Goal: Task Accomplishment & Management: Use online tool/utility

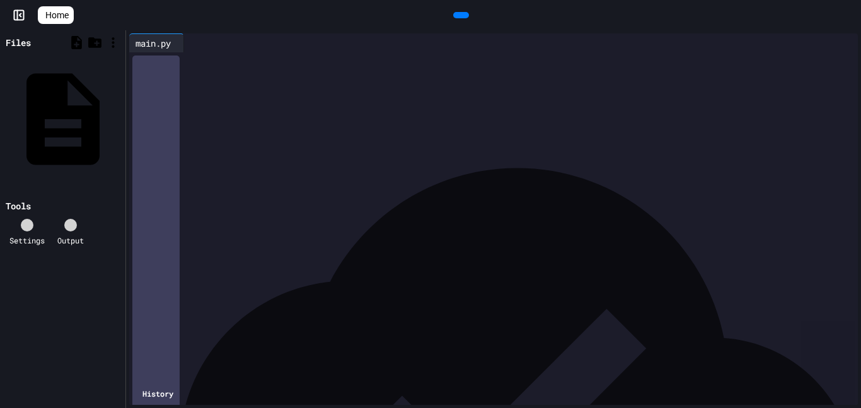
click at [43, 15] on icon at bounding box center [43, 15] width 0 height 0
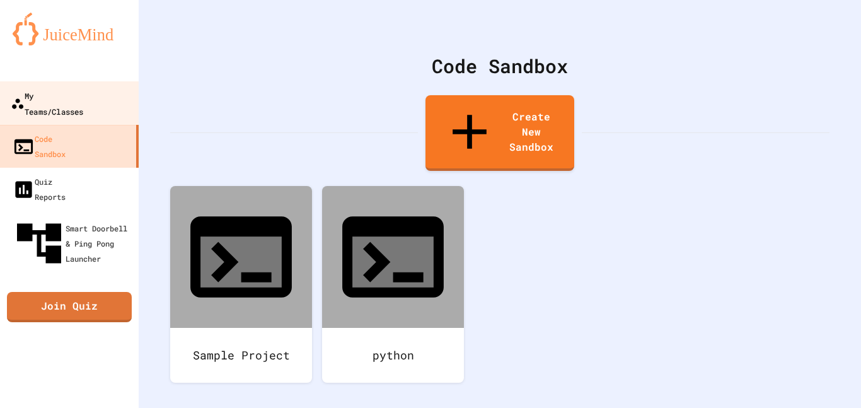
click at [59, 101] on div "My Teams/Classes" at bounding box center [47, 103] width 72 height 31
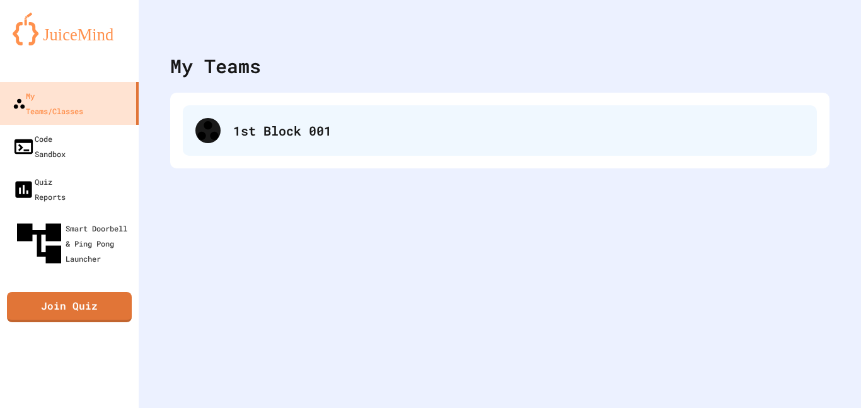
click at [315, 147] on div "1st Block 001" at bounding box center [500, 130] width 634 height 50
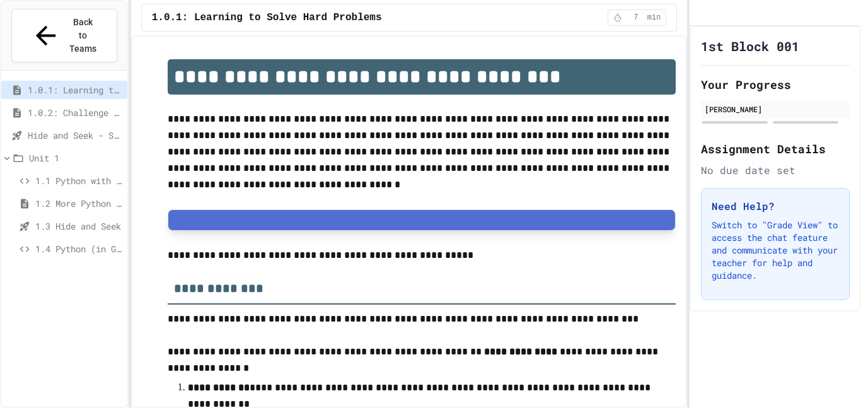
click at [77, 242] on span "1.4 Python (in Groups)" at bounding box center [78, 248] width 87 height 13
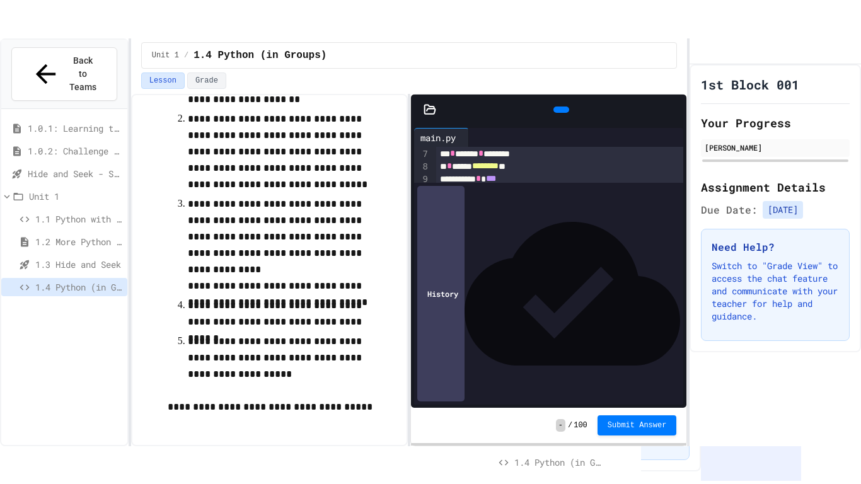
scroll to position [129, 0]
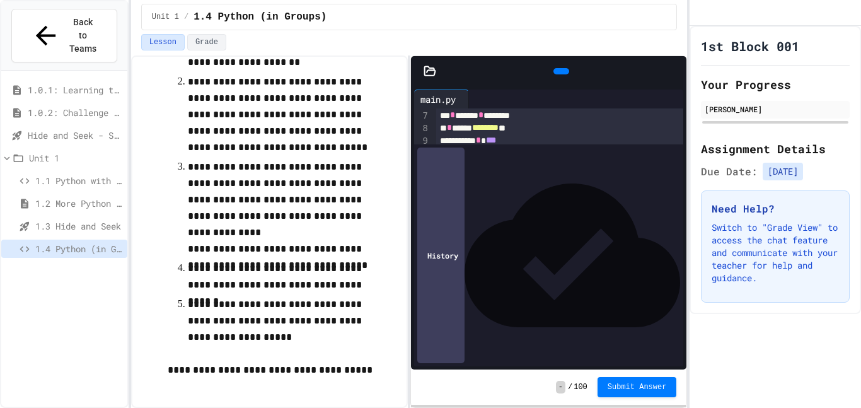
click at [674, 71] on icon at bounding box center [674, 71] width 0 height 0
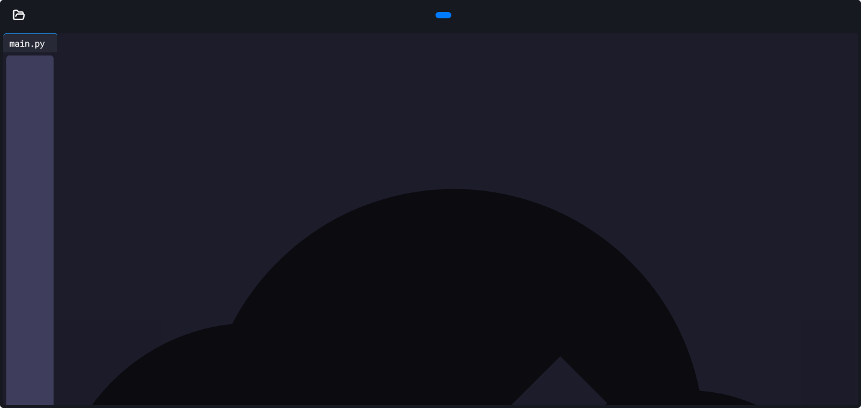
scroll to position [0, 0]
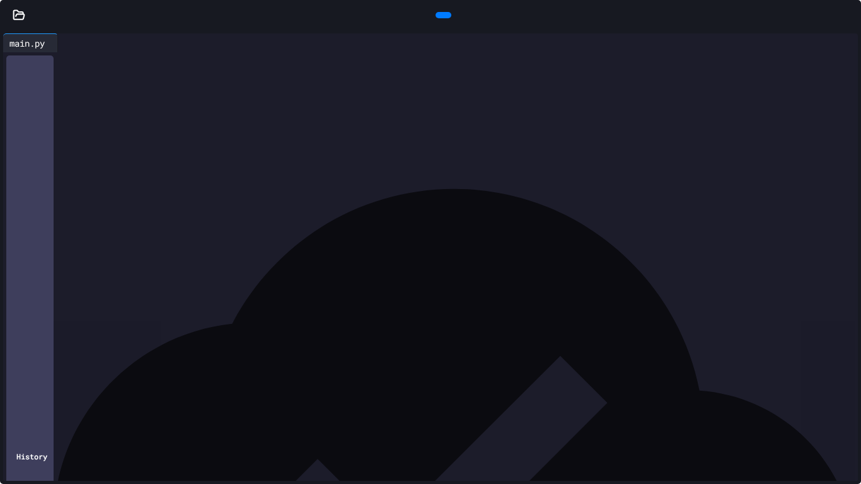
click at [191, 313] on div "**********" at bounding box center [441, 312] width 833 height 13
click at [177, 350] on div "To enrich screen reader interactions, please activate Accessibility in Grammarl…" at bounding box center [441, 350] width 833 height 13
click at [180, 342] on div "** * ******** * *" at bounding box center [441, 337] width 833 height 13
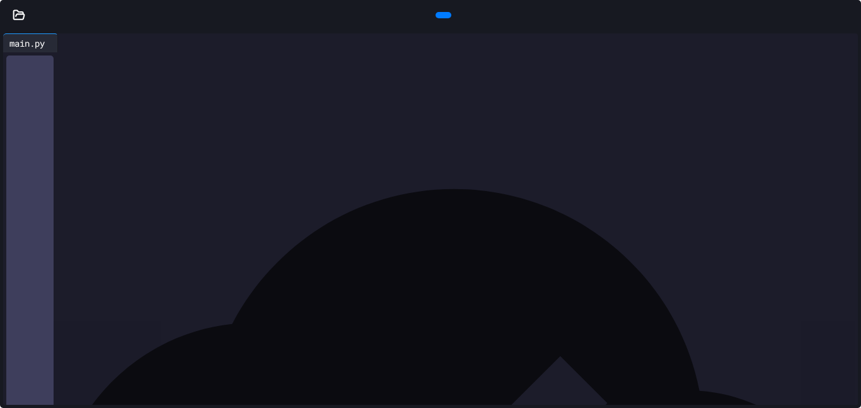
scroll to position [129, 0]
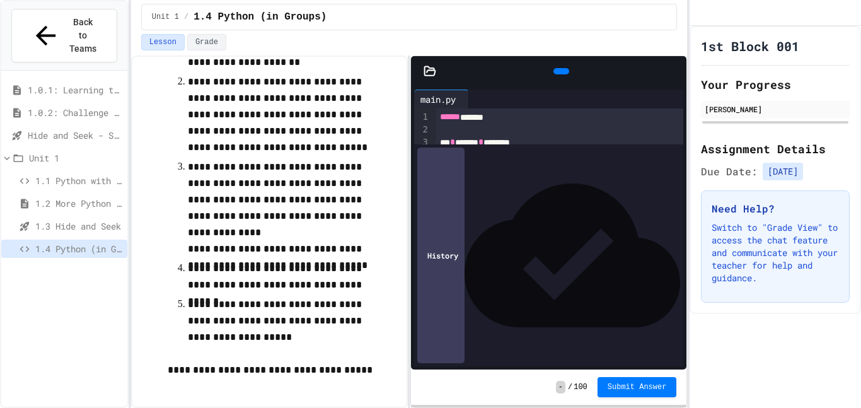
click at [99, 81] on div "1.0.1: Learning to Solve Hard Problems" at bounding box center [64, 90] width 126 height 18
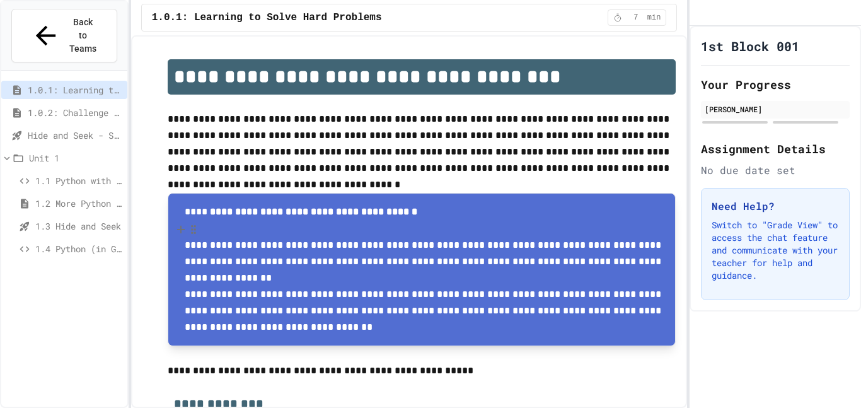
click at [468, 231] on p at bounding box center [425, 229] width 481 height 16
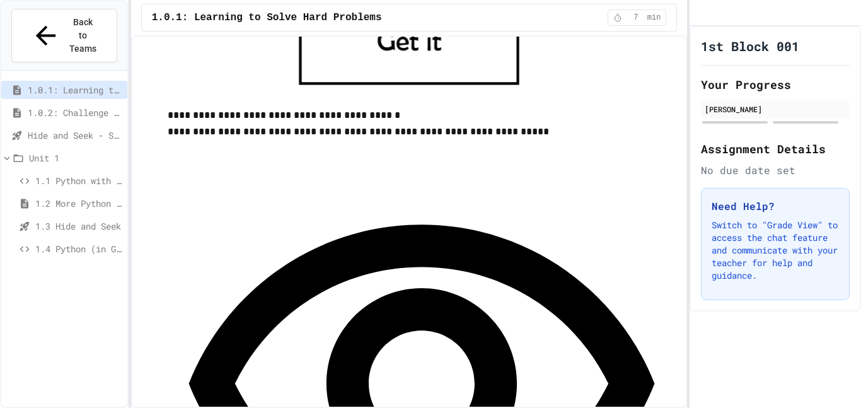
scroll to position [732, 0]
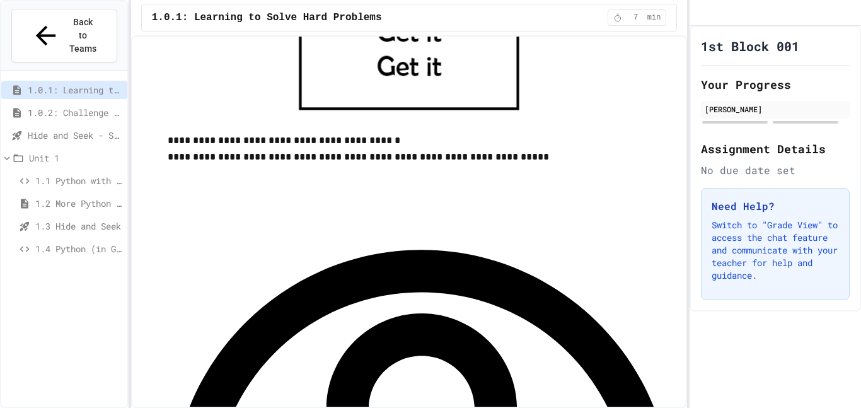
scroll to position [710, 0]
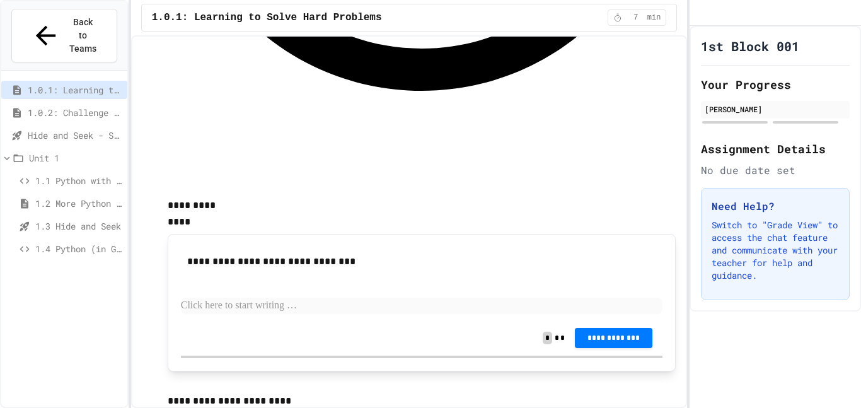
scroll to position [1185, 0]
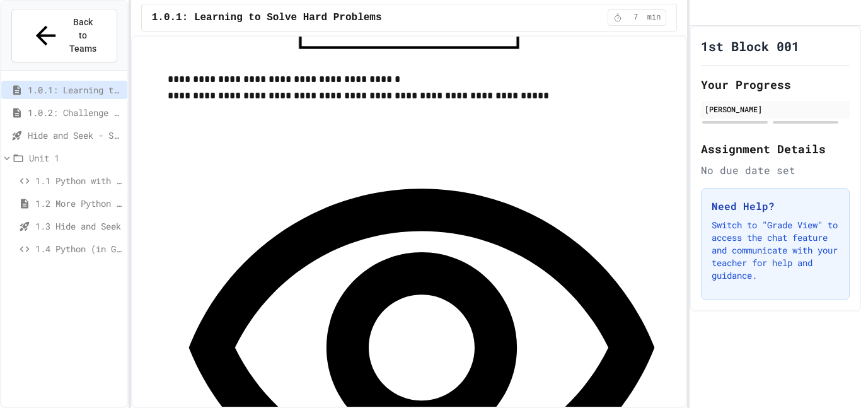
scroll to position [764, 0]
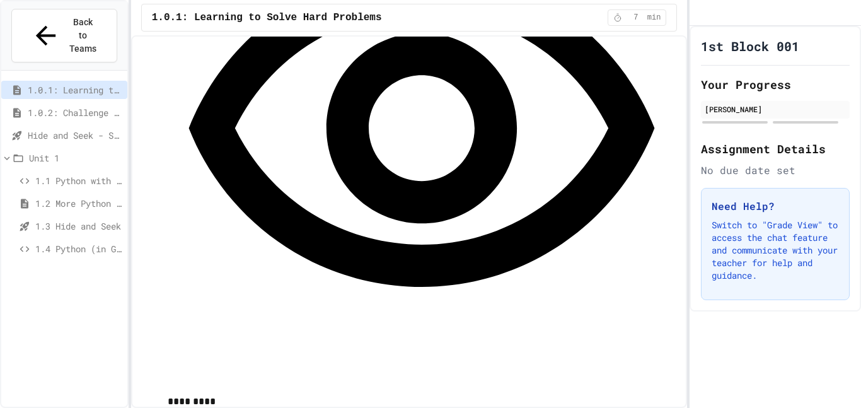
scroll to position [988, 0]
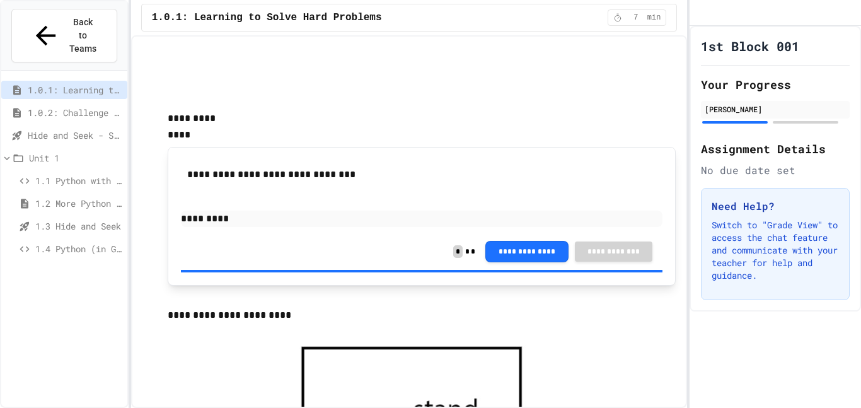
scroll to position [1276, 0]
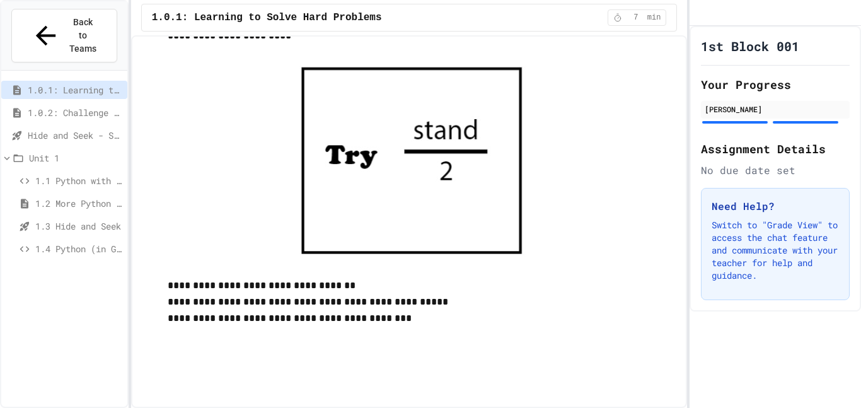
scroll to position [1571, 0]
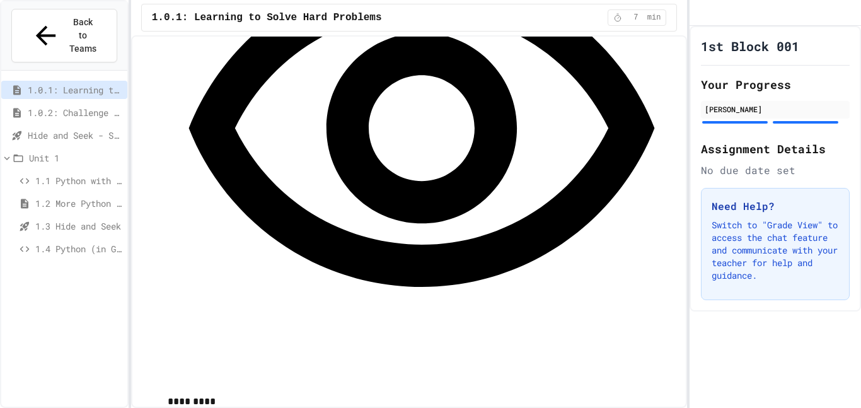
scroll to position [1925, 0]
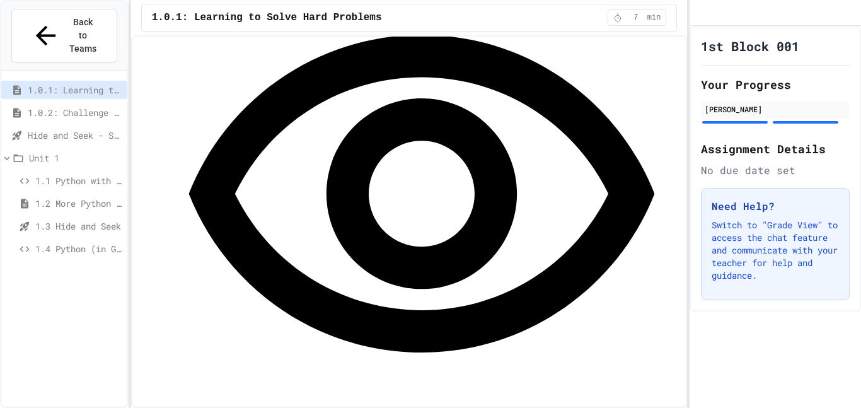
click at [95, 106] on span "1.0.2: Challenge Problem - The Bridge" at bounding box center [75, 112] width 95 height 13
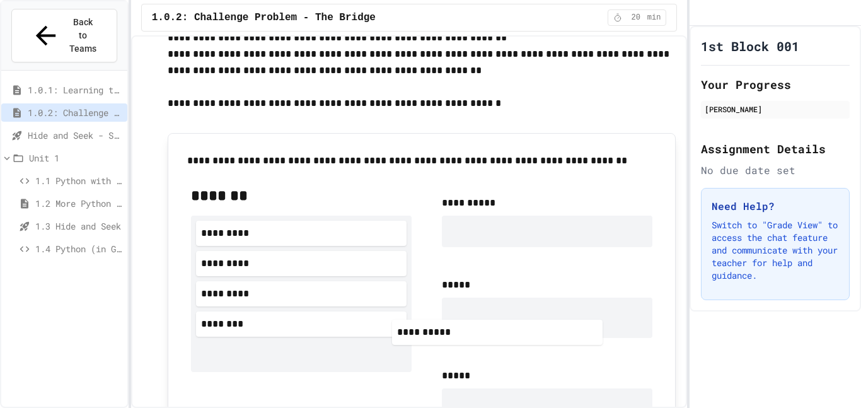
scroll to position [606, 0]
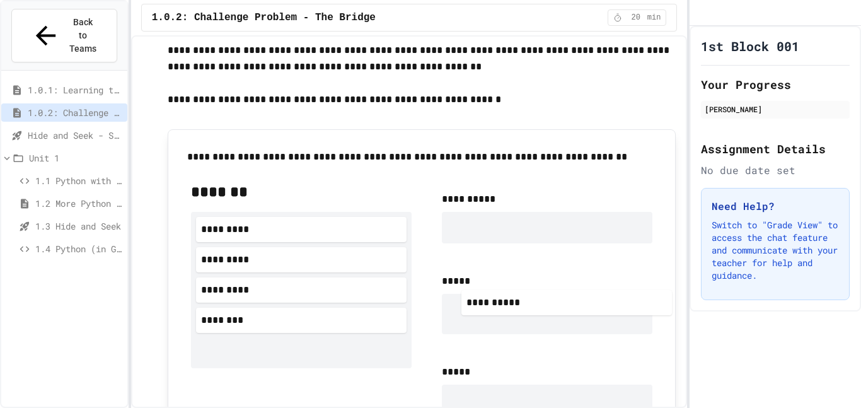
drag, startPoint x: 308, startPoint y: 379, endPoint x: 608, endPoint y: 303, distance: 309.0
click at [608, 303] on div "**********" at bounding box center [422, 385] width 482 height 429
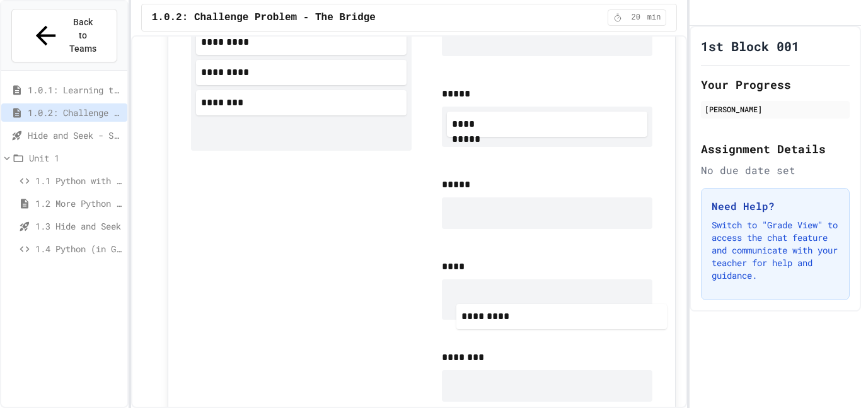
scroll to position [794, 0]
drag, startPoint x: 280, startPoint y: 250, endPoint x: 514, endPoint y: 204, distance: 238.3
click at [514, 204] on div "**********" at bounding box center [422, 202] width 482 height 437
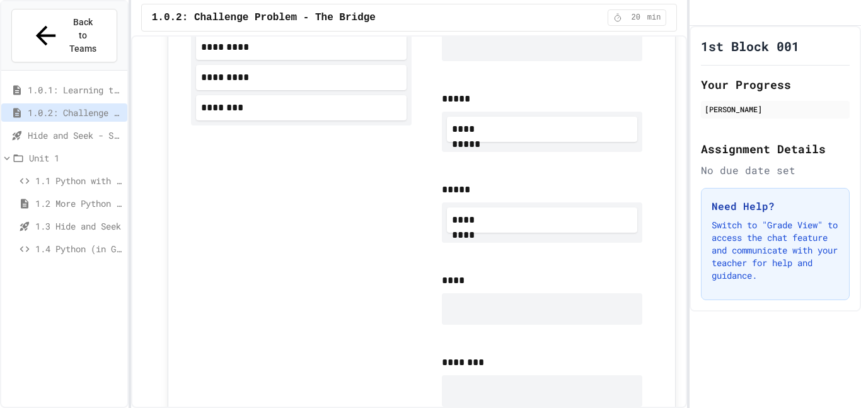
scroll to position [786, 0]
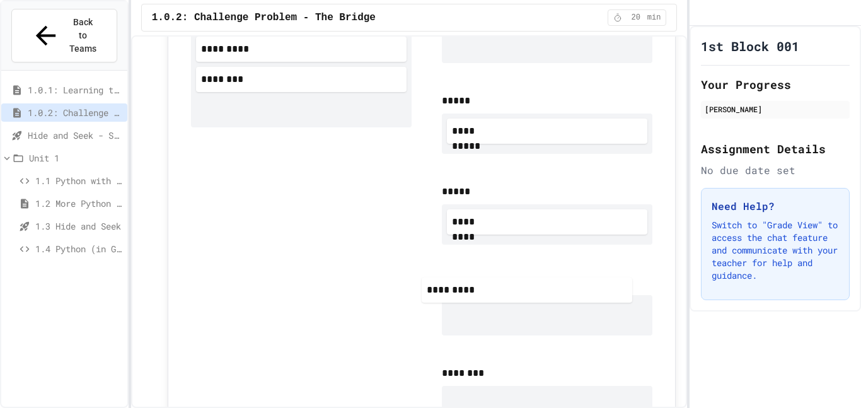
drag, startPoint x: 249, startPoint y: 77, endPoint x: 513, endPoint y: 321, distance: 360.0
click at [513, 321] on div "**********" at bounding box center [422, 214] width 482 height 446
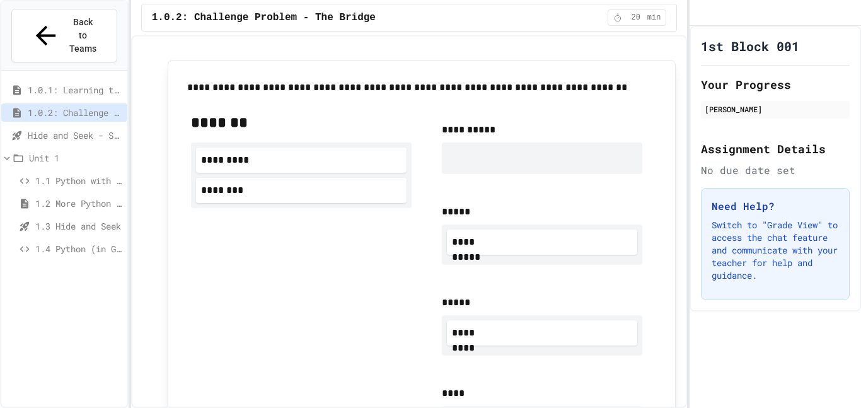
scroll to position [676, 0]
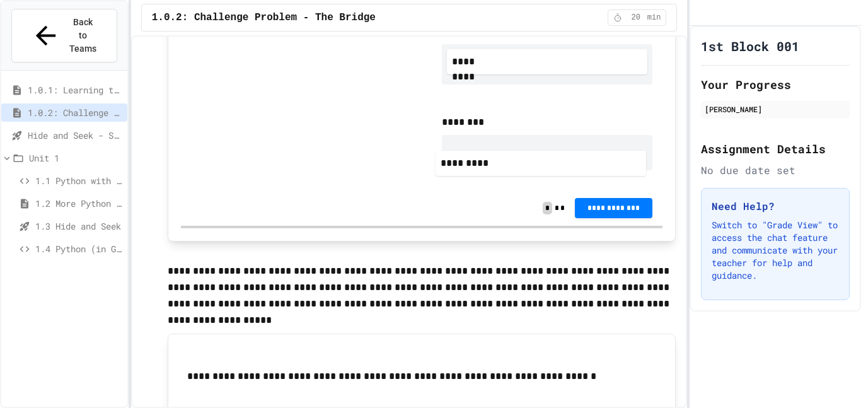
drag, startPoint x: 279, startPoint y: 165, endPoint x: 557, endPoint y: 195, distance: 280.2
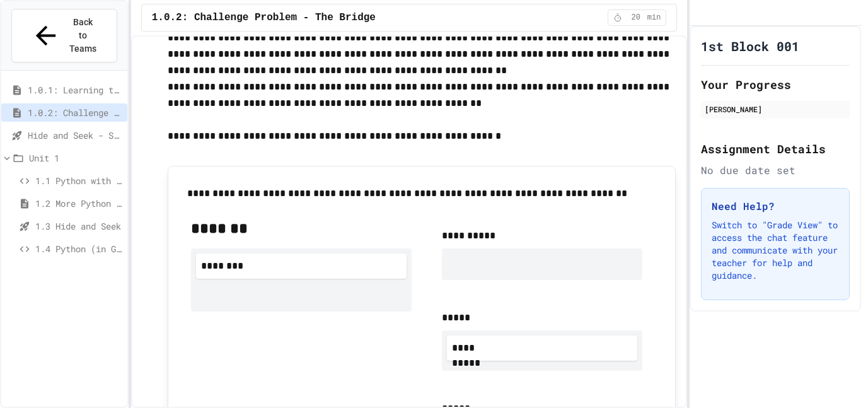
scroll to position [610, 0]
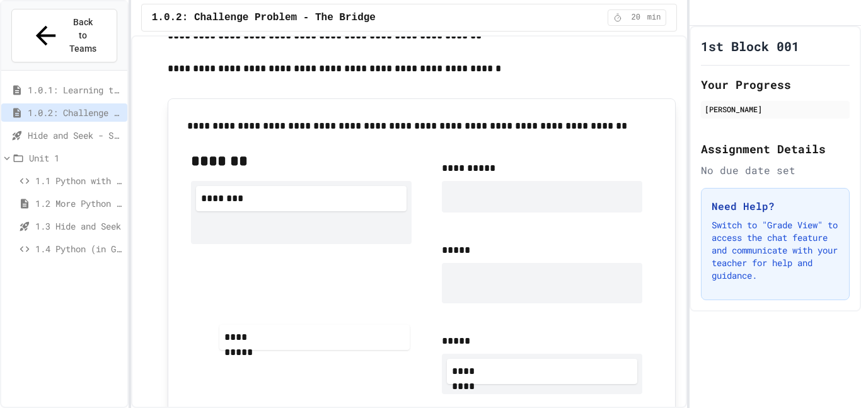
drag, startPoint x: 524, startPoint y: 308, endPoint x: 275, endPoint y: 342, distance: 251.2
click at [275, 342] on div "**********" at bounding box center [422, 368] width 482 height 455
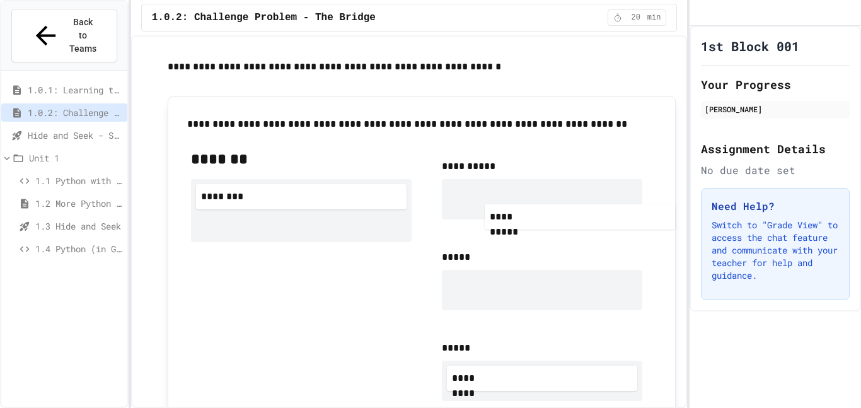
drag, startPoint x: 462, startPoint y: 287, endPoint x: 518, endPoint y: 190, distance: 111.6
click at [518, 190] on div "**********" at bounding box center [542, 371] width 221 height 444
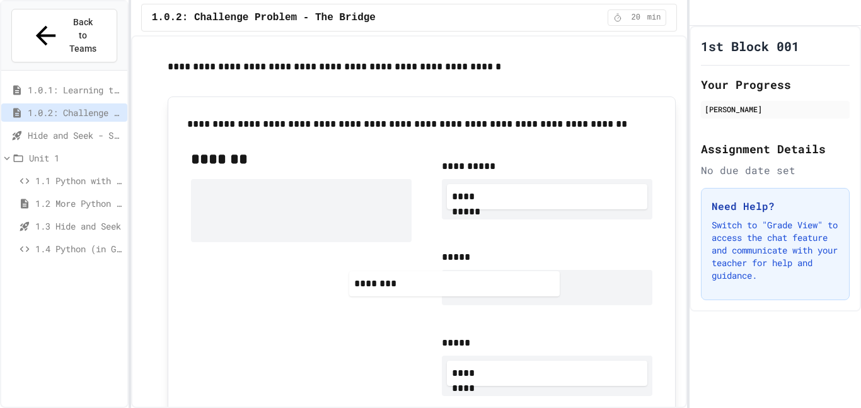
drag, startPoint x: 357, startPoint y: 198, endPoint x: 544, endPoint y: 296, distance: 211.2
click at [544, 296] on div "**********" at bounding box center [422, 368] width 482 height 459
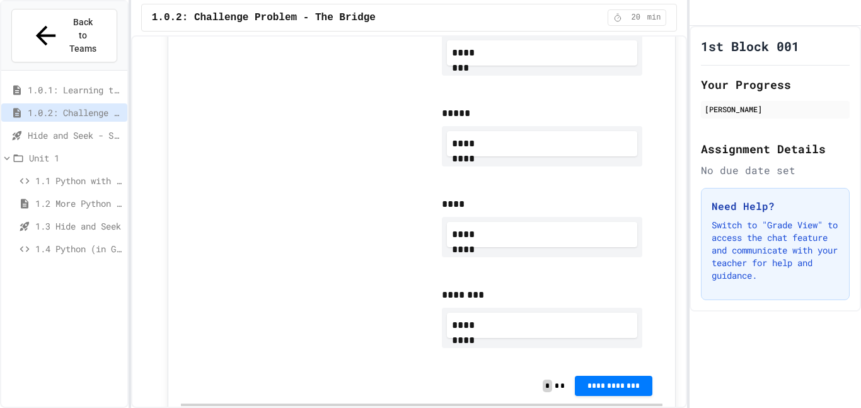
scroll to position [935, 0]
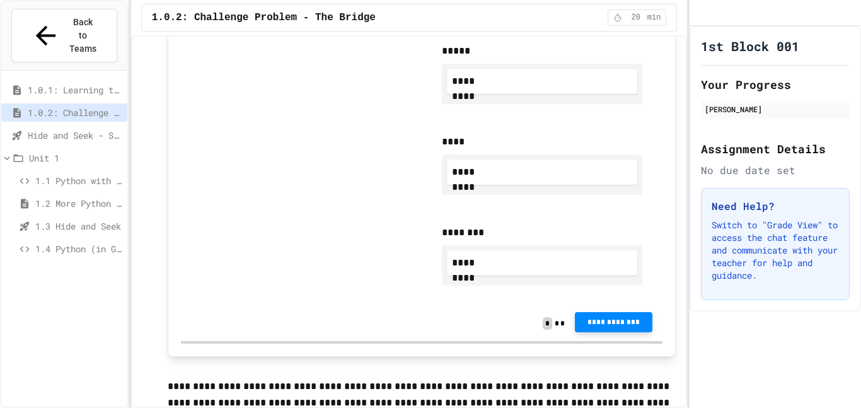
click at [589, 320] on span "**********" at bounding box center [613, 322] width 57 height 10
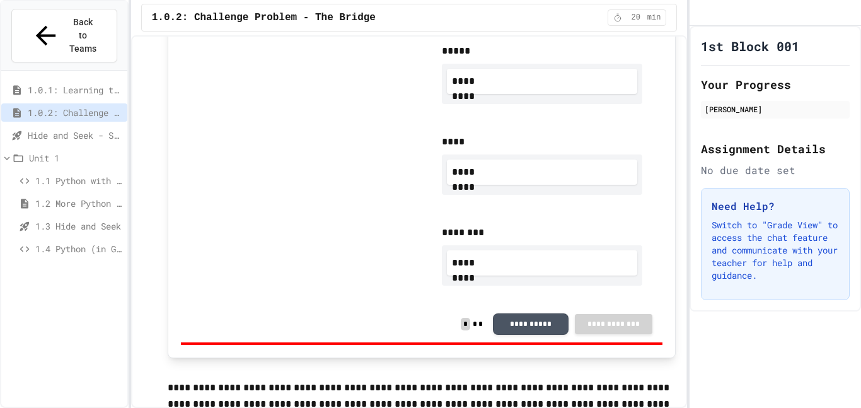
click at [527, 324] on button "**********" at bounding box center [531, 322] width 76 height 21
click at [67, 129] on span "Hide and Seek - SUB" at bounding box center [75, 135] width 95 height 13
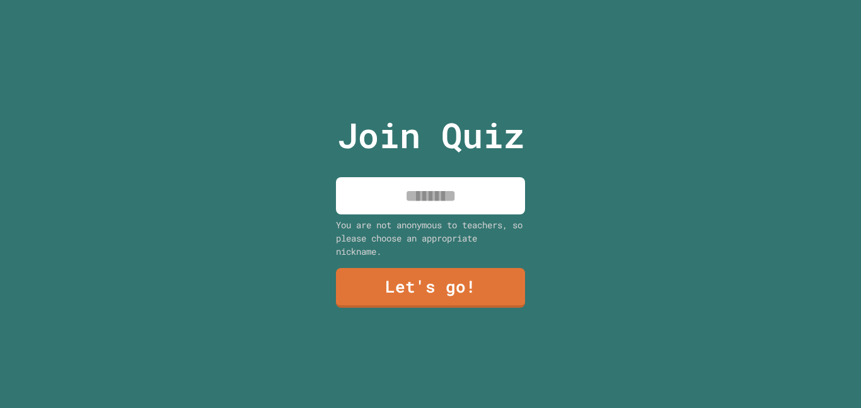
click at [445, 209] on input at bounding box center [430, 195] width 189 height 37
type input "******"
click at [482, 281] on link "Let's go!" at bounding box center [431, 287] width 192 height 42
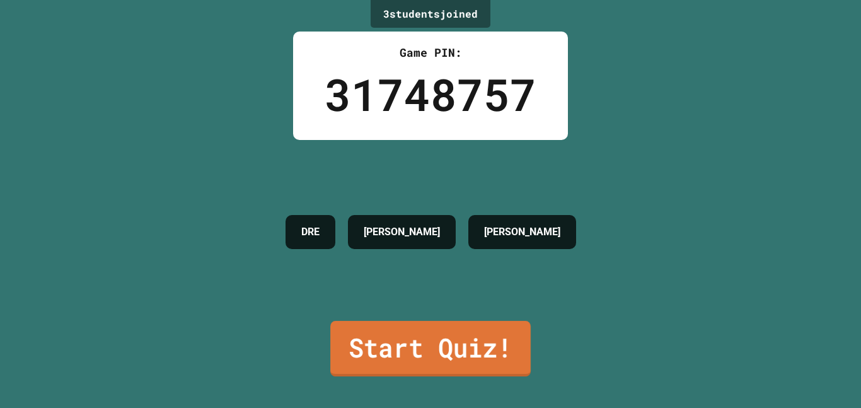
click at [473, 342] on link "Start Quiz!" at bounding box center [430, 348] width 200 height 55
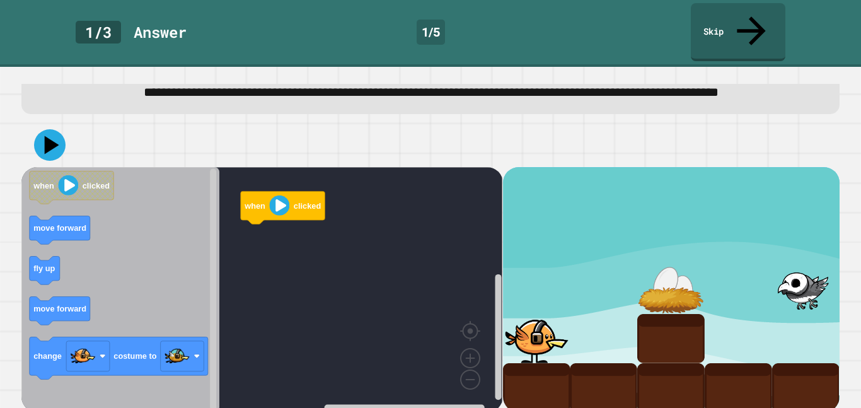
scroll to position [26, 0]
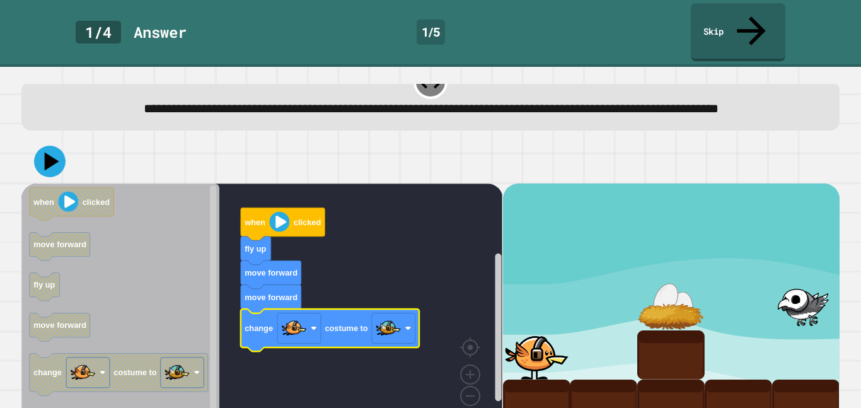
click at [281, 213] on image "Blockly Workspace" at bounding box center [280, 222] width 20 height 20
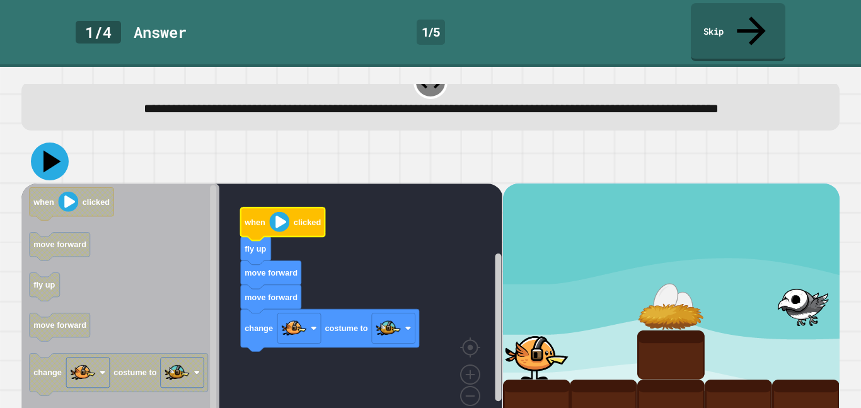
click at [57, 157] on icon at bounding box center [50, 161] width 38 height 38
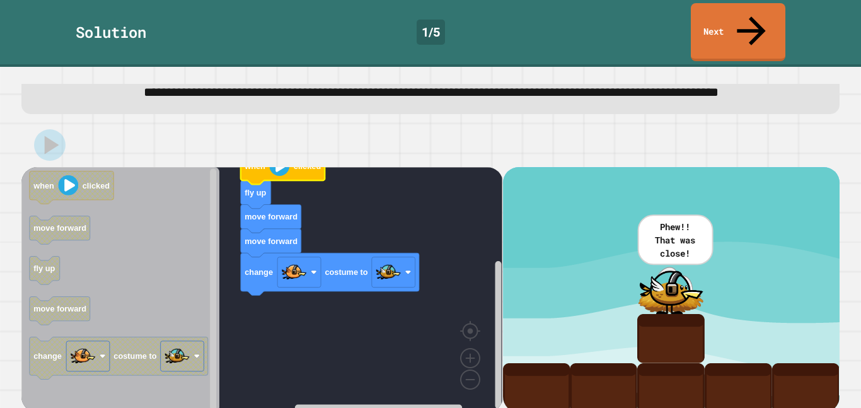
scroll to position [40, 0]
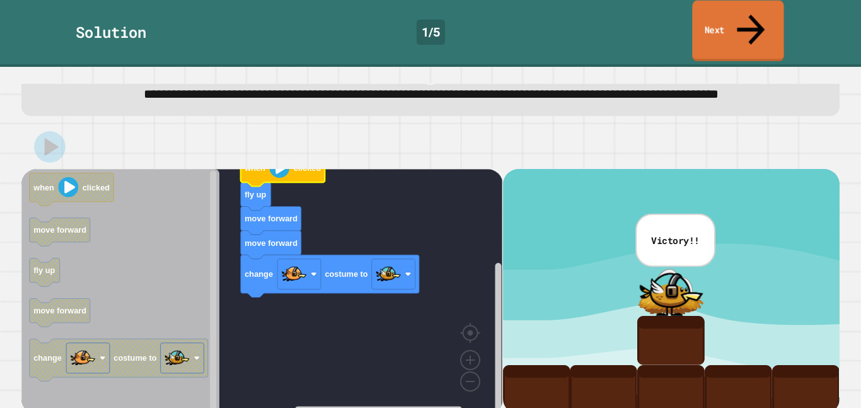
click at [738, 26] on link "Next" at bounding box center [737, 31] width 91 height 61
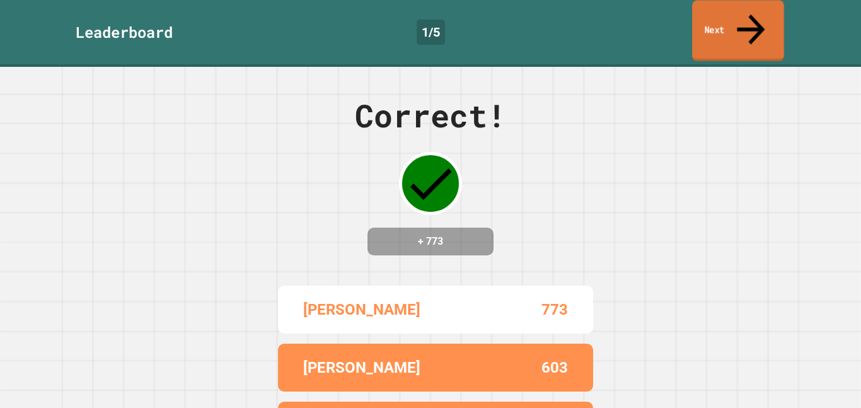
click at [762, 19] on link "Next" at bounding box center [738, 30] width 92 height 61
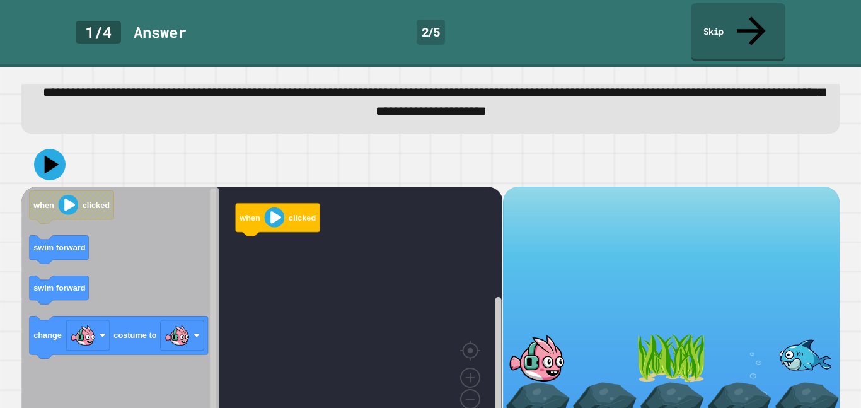
scroll to position [41, 0]
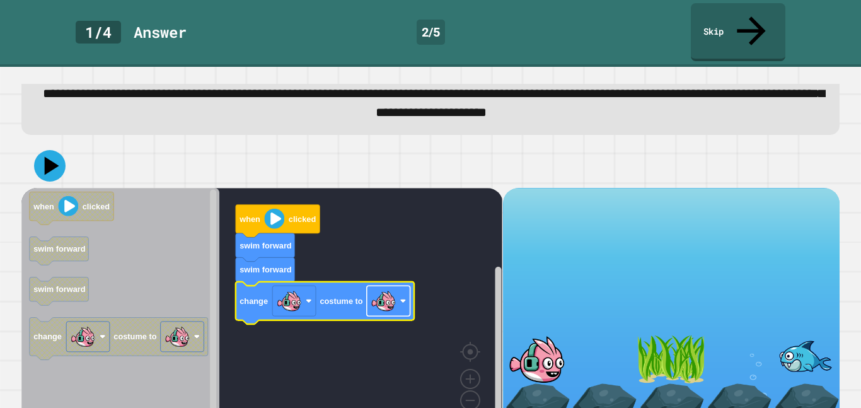
click at [379, 288] on image "Blockly Workspace" at bounding box center [383, 300] width 25 height 25
click at [282, 288] on image "Blockly Workspace" at bounding box center [289, 300] width 25 height 25
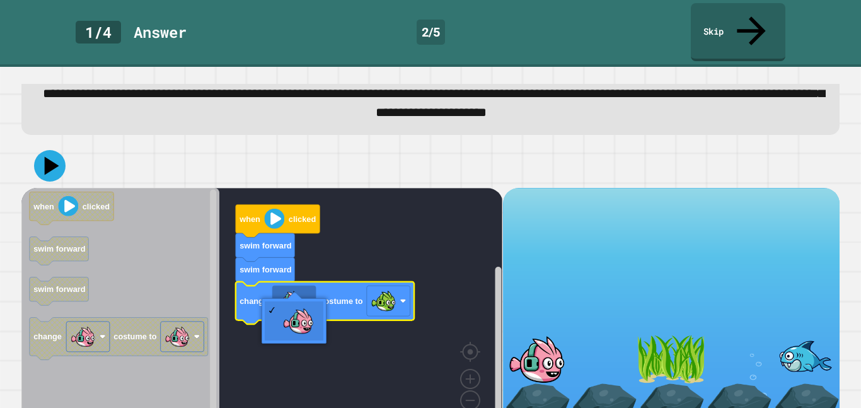
click at [274, 209] on image "Blockly Workspace" at bounding box center [275, 219] width 20 height 20
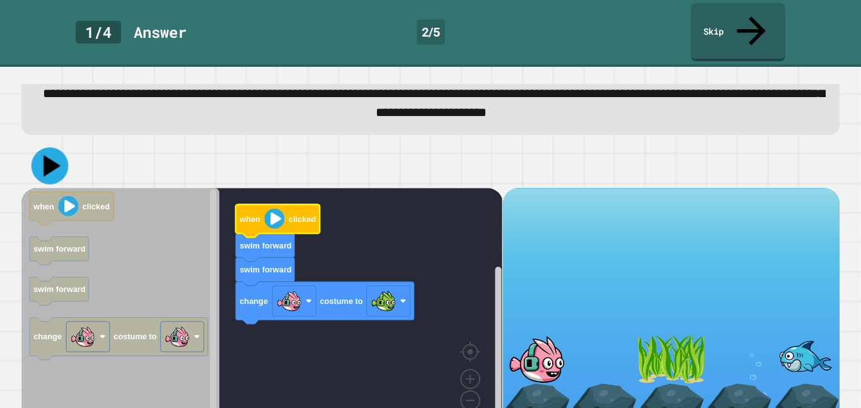
click at [60, 147] on icon at bounding box center [50, 165] width 37 height 37
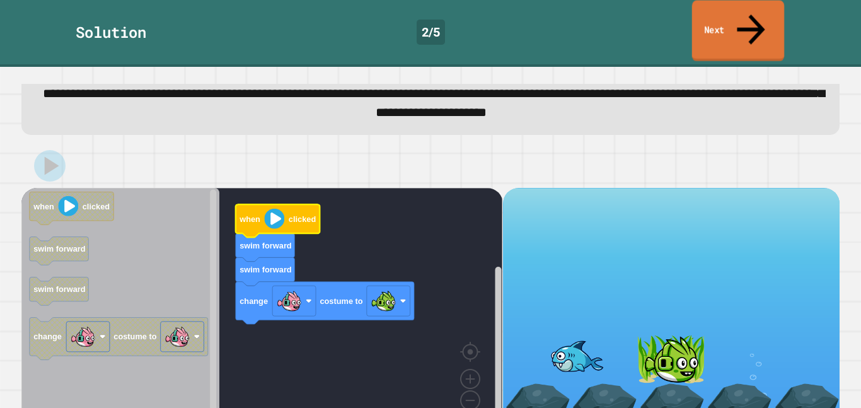
click at [746, 13] on icon at bounding box center [751, 29] width 42 height 45
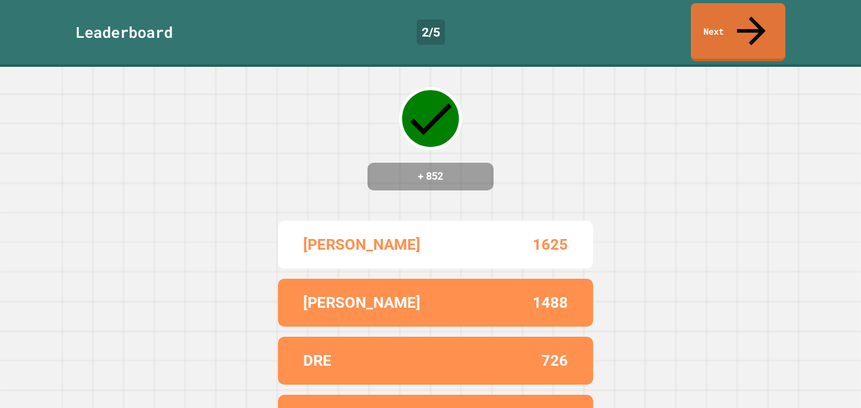
scroll to position [66, 0]
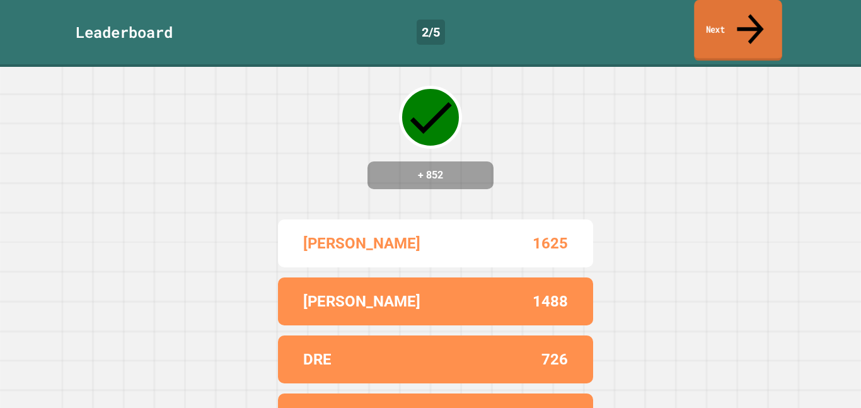
click at [756, 28] on link "Next" at bounding box center [738, 30] width 88 height 61
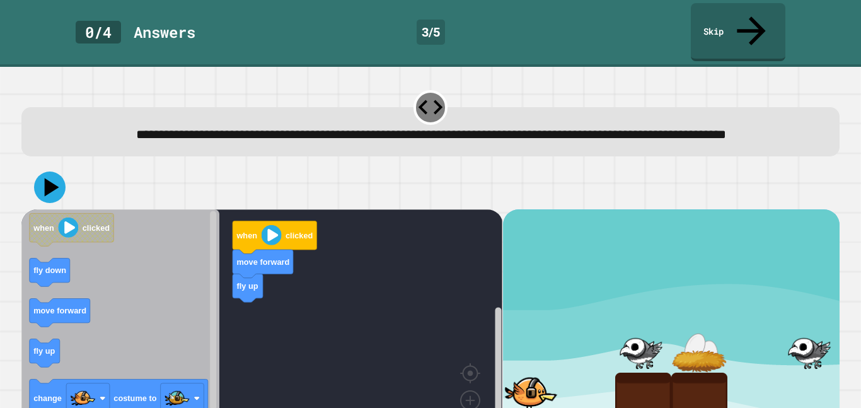
scroll to position [42, 0]
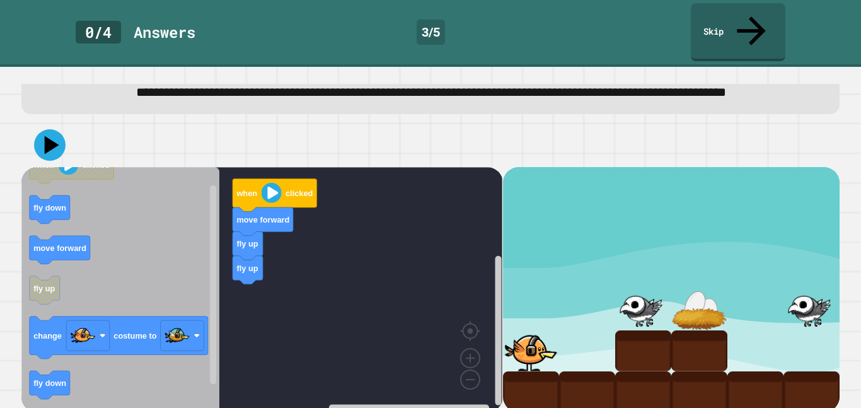
click at [244, 286] on div "fly up fly up move forward when clicked when clicked fly down move forward fly …" at bounding box center [261, 289] width 481 height 245
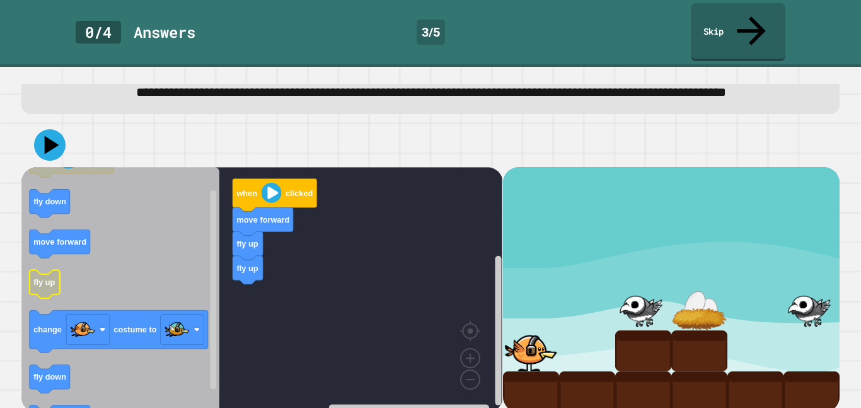
click at [53, 277] on text "fly up" at bounding box center [43, 281] width 21 height 9
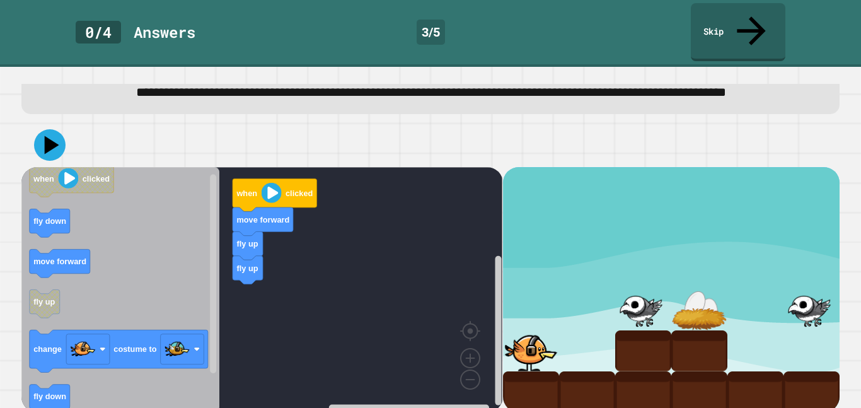
click at [283, 295] on div "fly up fly up move forward when clicked when clicked fly down move forward fly …" at bounding box center [261, 289] width 481 height 245
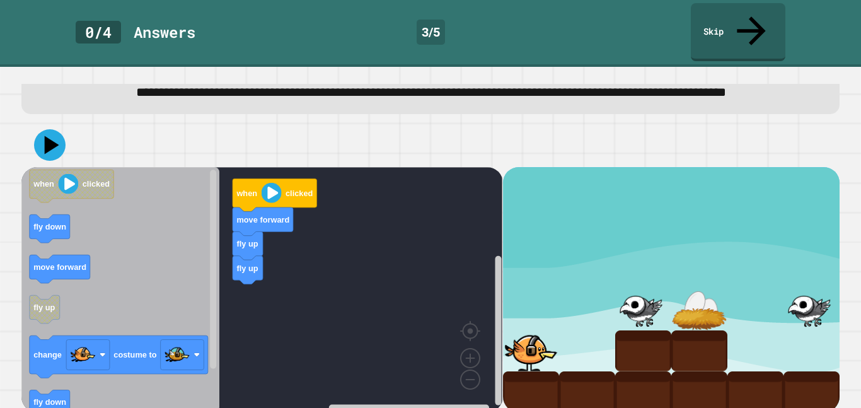
click at [268, 300] on div "fly up fly up move forward when clicked when clicked fly down move forward fly …" at bounding box center [261, 289] width 481 height 245
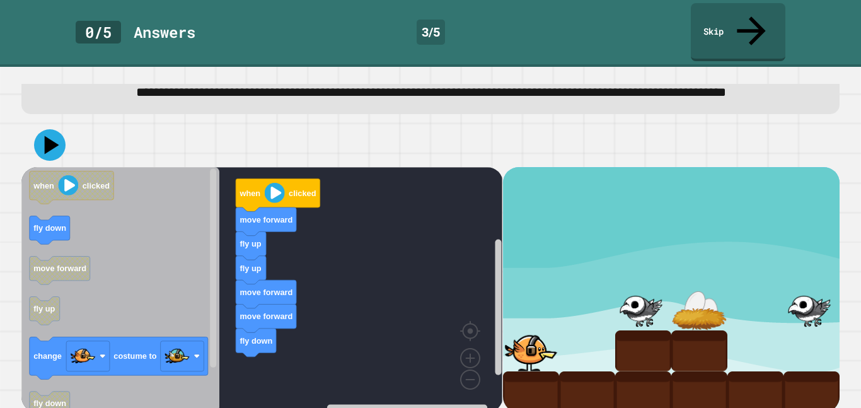
click at [262, 343] on div "fly up fly up move forward move forward fly down move forward when clicked when…" at bounding box center [261, 289] width 481 height 245
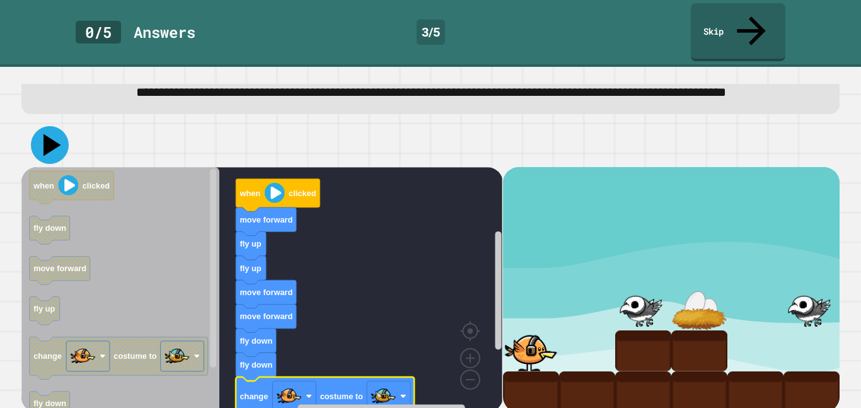
click at [52, 137] on icon at bounding box center [52, 145] width 18 height 22
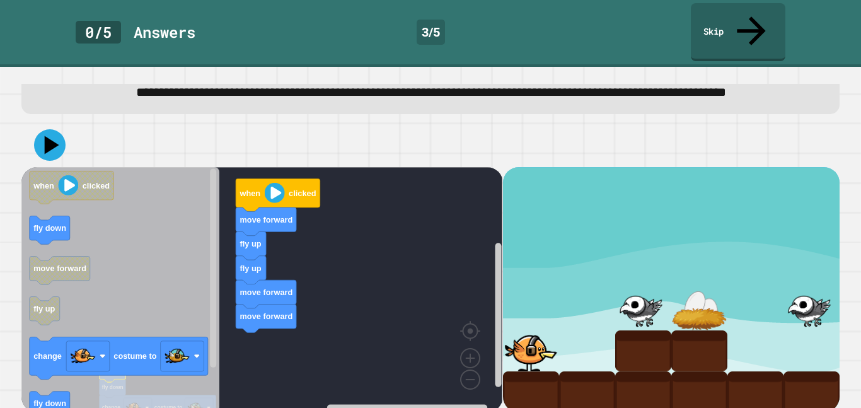
click at [137, 319] on icon "Blockly Workspace" at bounding box center [120, 289] width 198 height 245
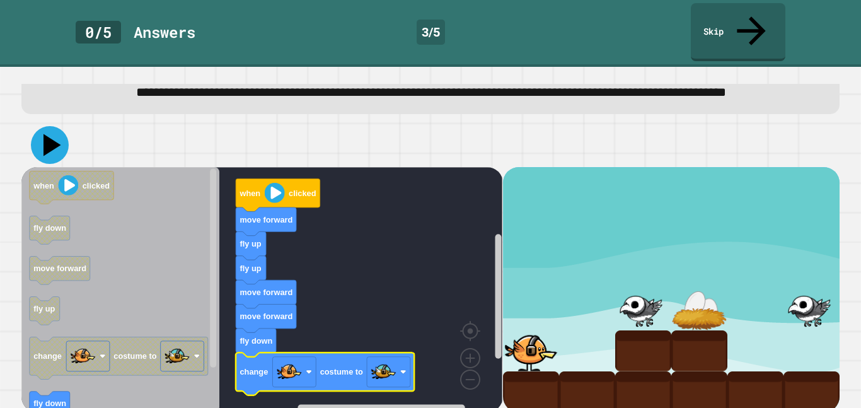
click at [47, 127] on icon at bounding box center [50, 145] width 38 height 38
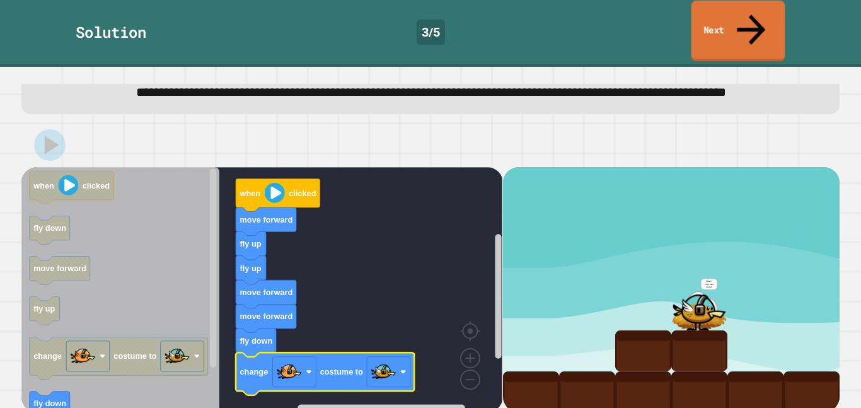
click at [743, 13] on link "Next" at bounding box center [738, 31] width 94 height 61
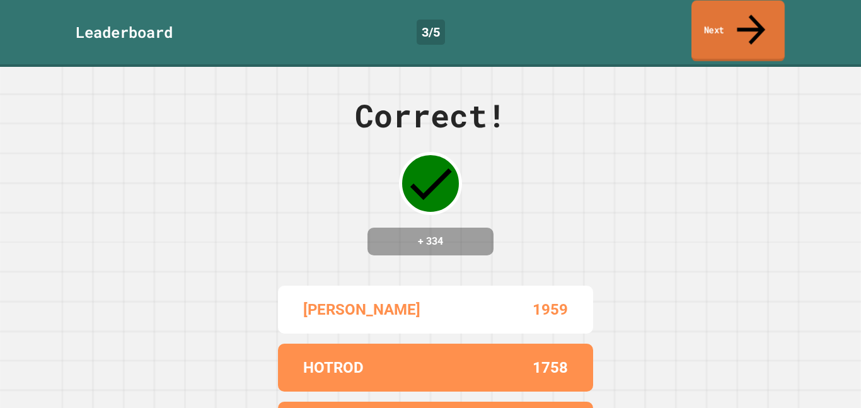
click at [743, 13] on link "Next" at bounding box center [737, 31] width 93 height 61
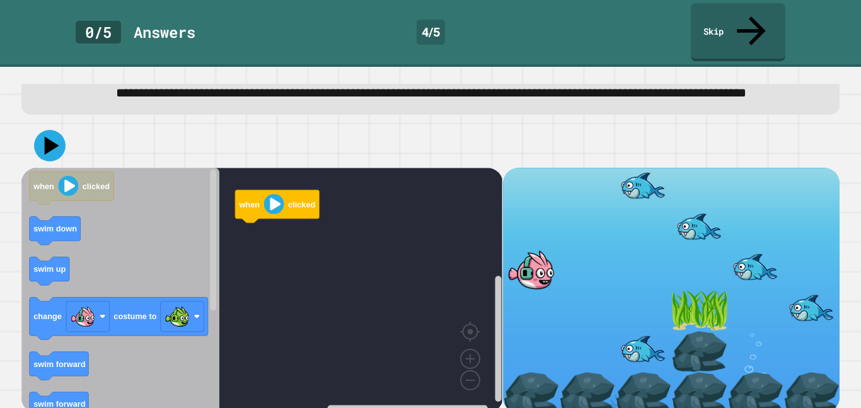
scroll to position [42, 0]
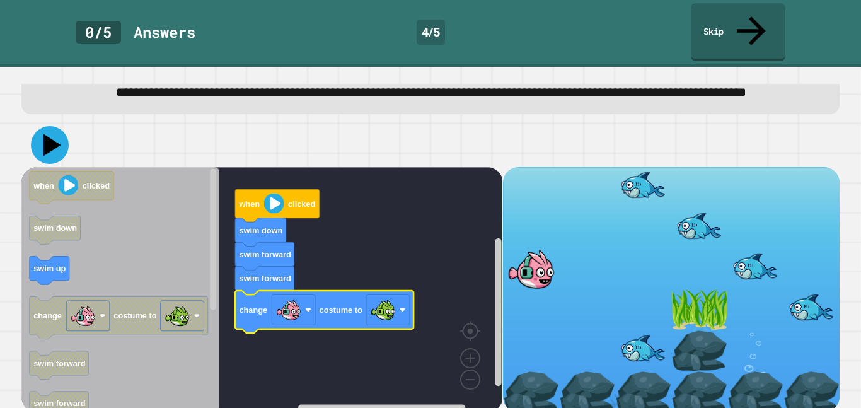
click at [47, 137] on icon at bounding box center [52, 145] width 18 height 22
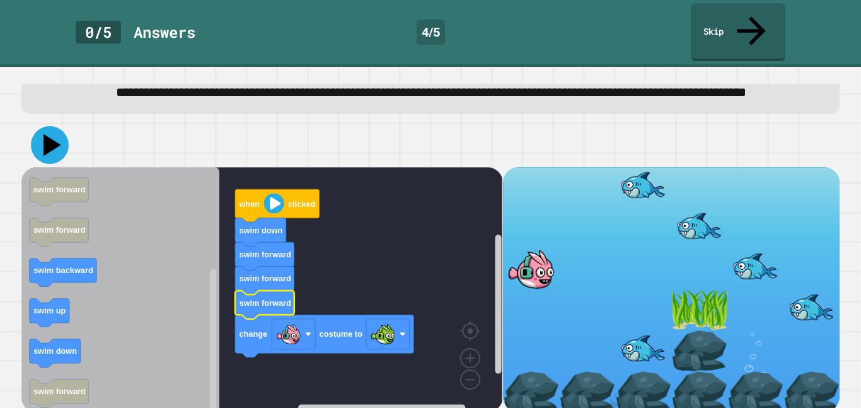
click at [47, 136] on icon at bounding box center [52, 145] width 18 height 22
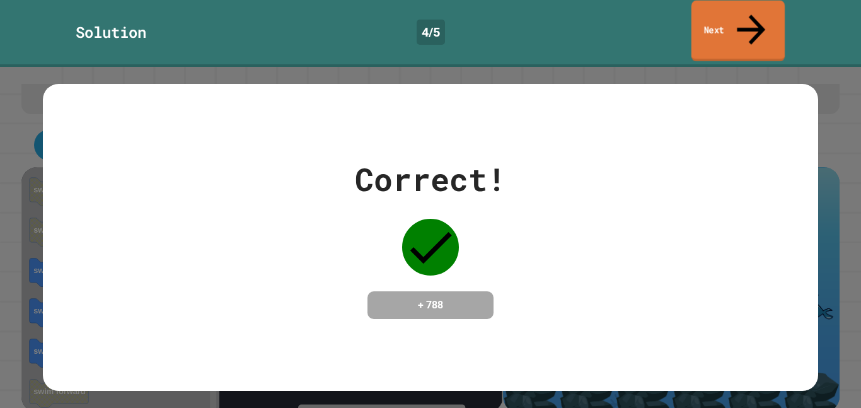
click at [770, 18] on link "Next" at bounding box center [737, 31] width 93 height 61
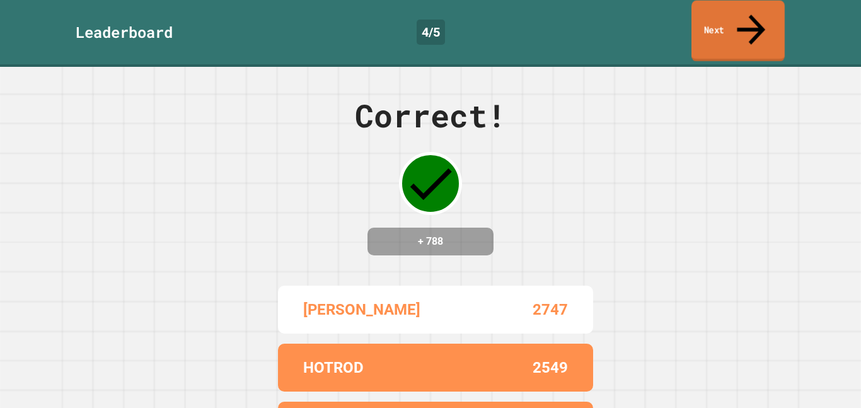
click at [770, 18] on link "Next" at bounding box center [737, 31] width 93 height 61
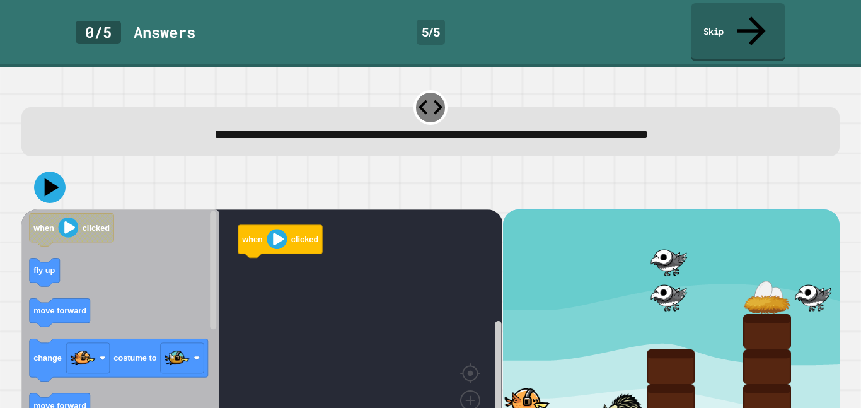
scroll to position [22, 0]
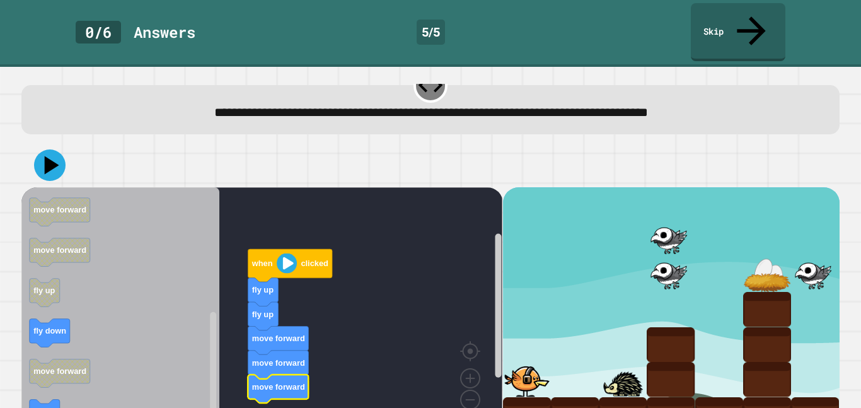
click at [62, 387] on icon "Blockly Workspace" at bounding box center [120, 309] width 198 height 245
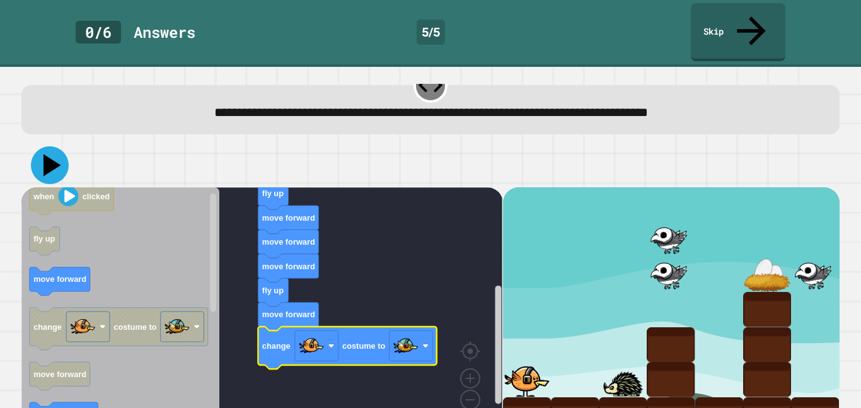
click at [43, 146] on icon at bounding box center [50, 165] width 38 height 38
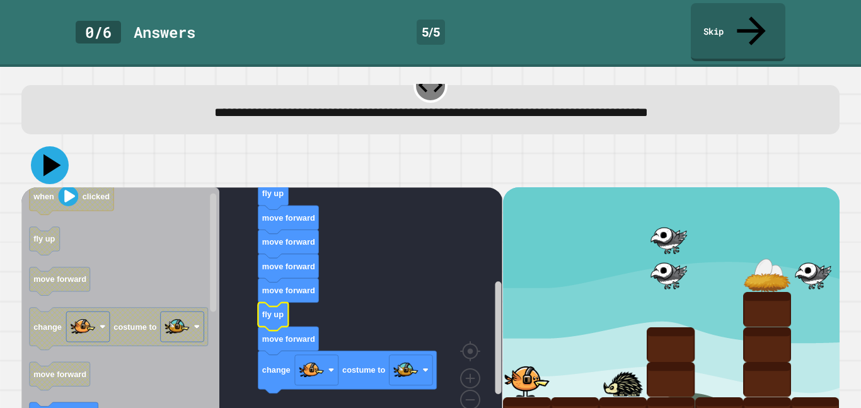
click at [38, 146] on icon at bounding box center [50, 165] width 38 height 38
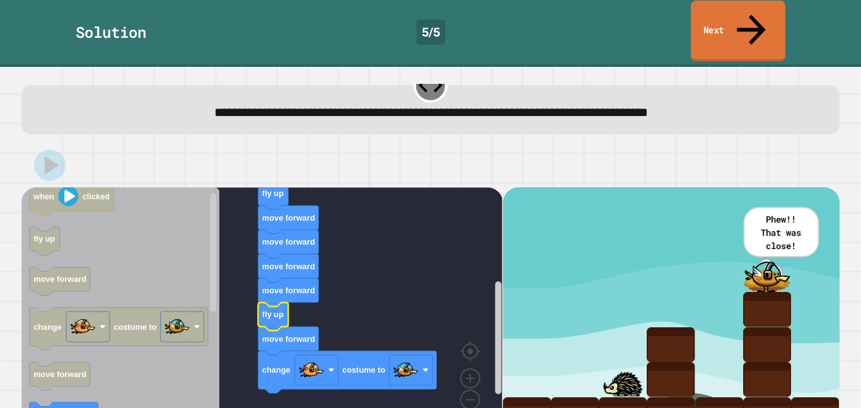
click at [718, 14] on link "Next" at bounding box center [738, 31] width 95 height 61
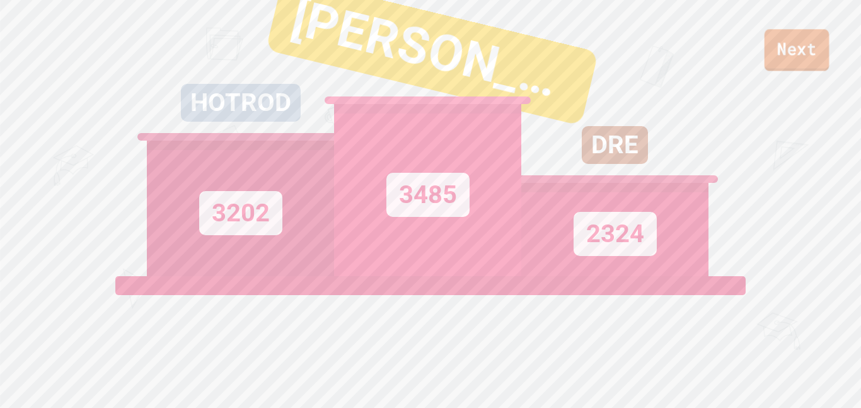
click at [797, 42] on link "Next" at bounding box center [797, 50] width 65 height 42
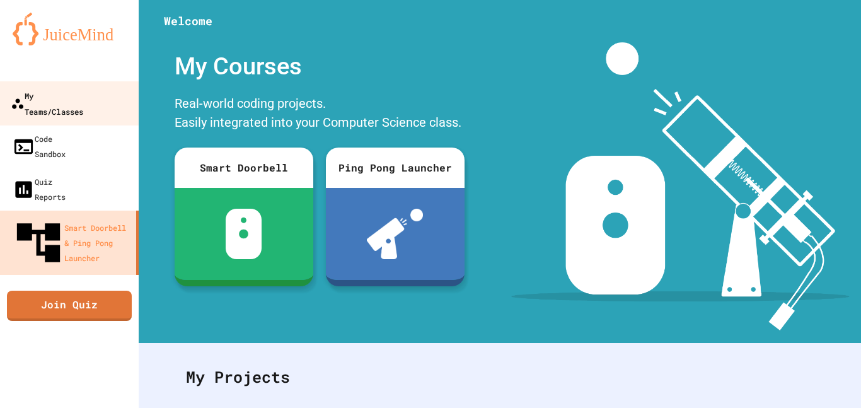
click at [120, 101] on link "My Teams/Classes" at bounding box center [69, 103] width 143 height 44
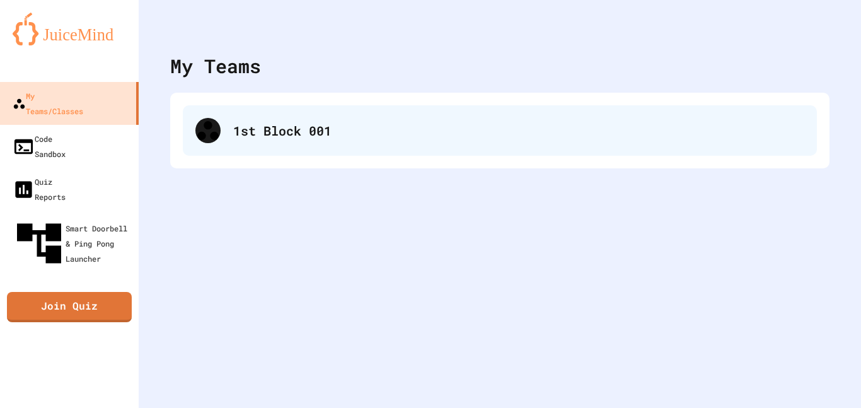
click at [362, 136] on div "1st Block 001" at bounding box center [518, 130] width 571 height 19
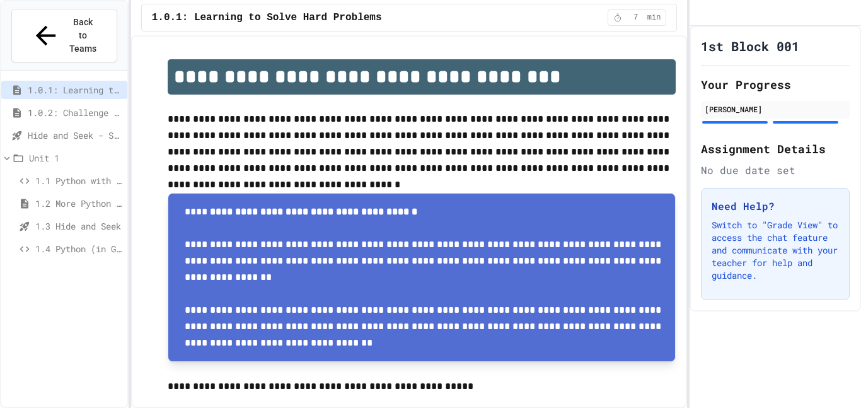
click at [79, 106] on span "1.0.2: Challenge Problem - The Bridge" at bounding box center [75, 112] width 95 height 13
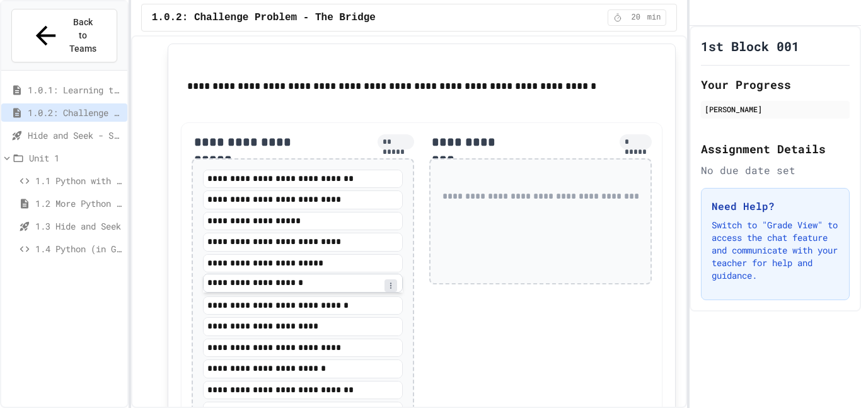
scroll to position [1344, 0]
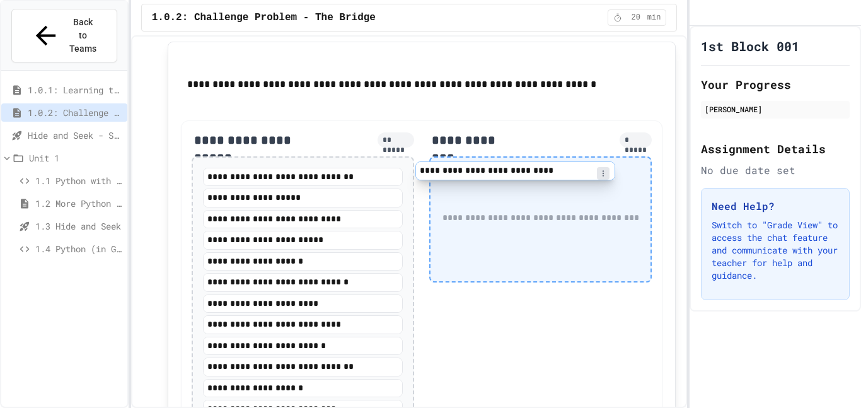
drag, startPoint x: 325, startPoint y: 202, endPoint x: 566, endPoint y: 173, distance: 243.2
click at [566, 173] on div "**********" at bounding box center [422, 312] width 482 height 384
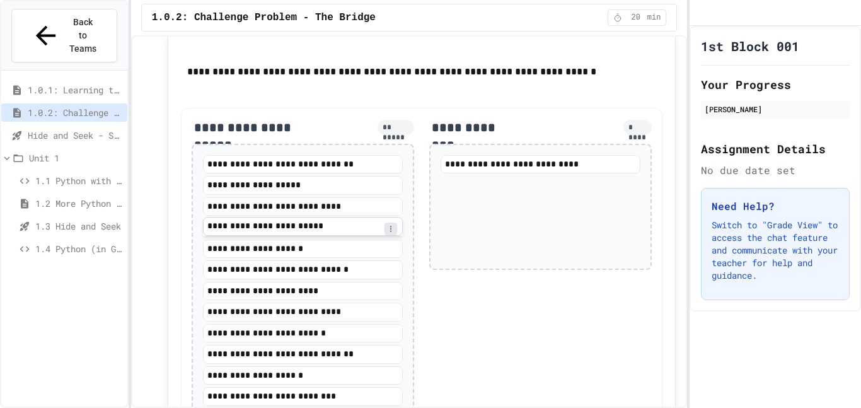
scroll to position [1360, 0]
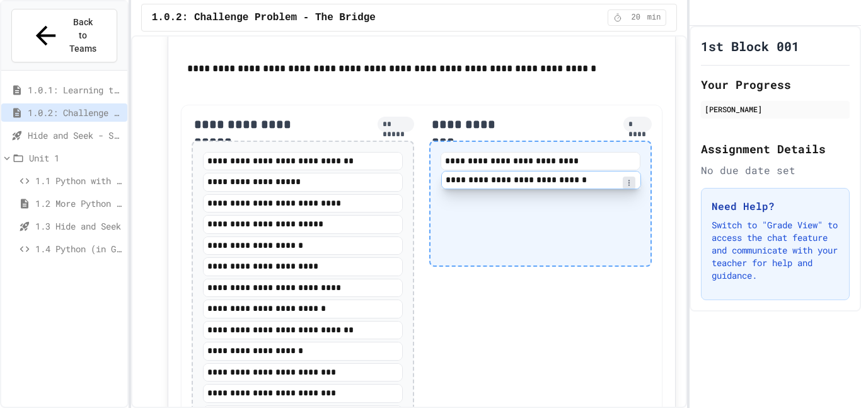
drag, startPoint x: 286, startPoint y: 269, endPoint x: 530, endPoint y: 180, distance: 259.6
click at [530, 180] on div "**********" at bounding box center [422, 286] width 482 height 362
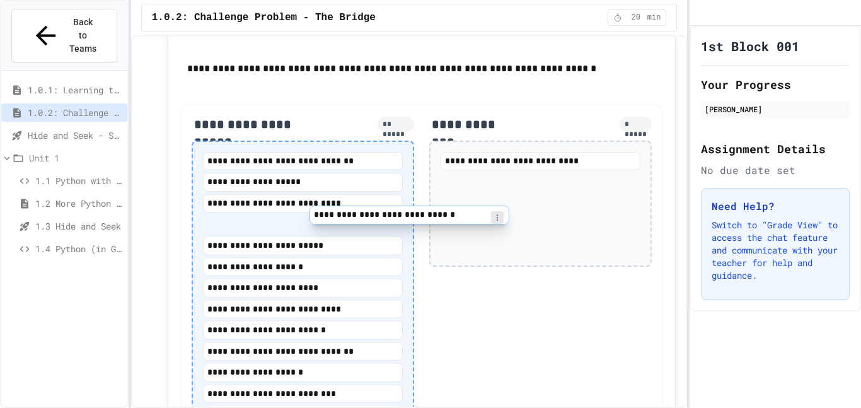
drag, startPoint x: 499, startPoint y: 175, endPoint x: 313, endPoint y: 212, distance: 188.9
click at [313, 212] on div "**********" at bounding box center [422, 276] width 482 height 342
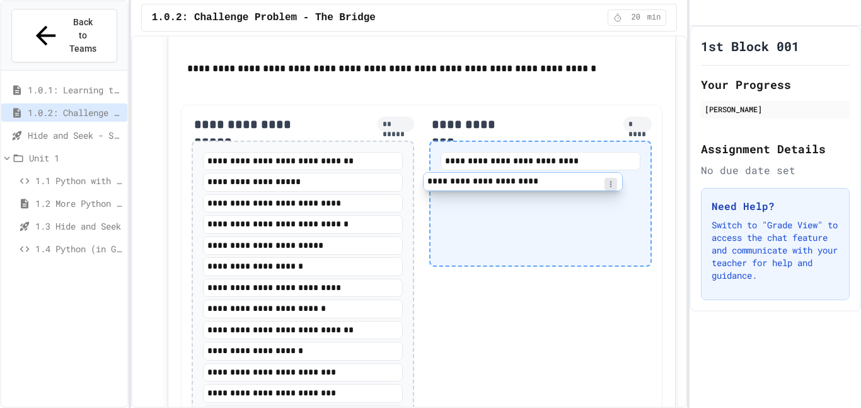
drag, startPoint x: 335, startPoint y: 294, endPoint x: 581, endPoint y: 173, distance: 274.6
click at [581, 173] on div "**********" at bounding box center [422, 286] width 482 height 362
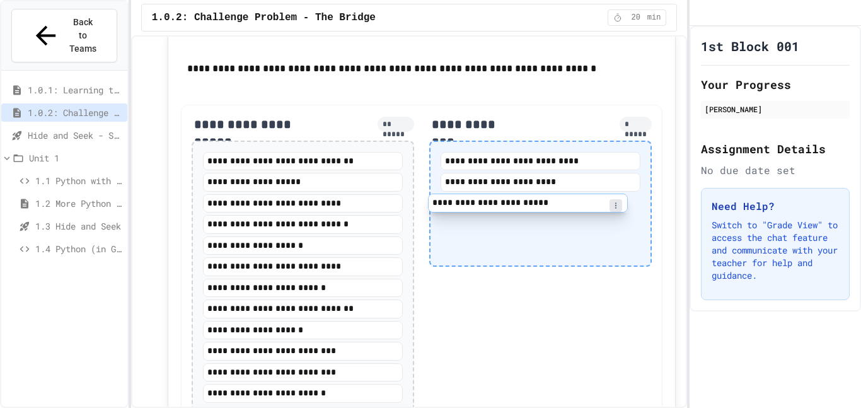
drag, startPoint x: 375, startPoint y: 248, endPoint x: 612, endPoint y: 202, distance: 241.4
click at [612, 202] on div "**********" at bounding box center [422, 276] width 482 height 342
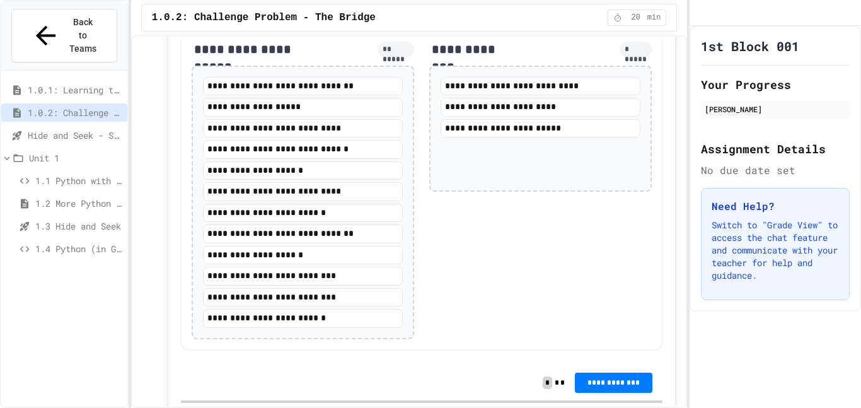
scroll to position [1435, 0]
click at [602, 390] on button "**********" at bounding box center [614, 381] width 78 height 20
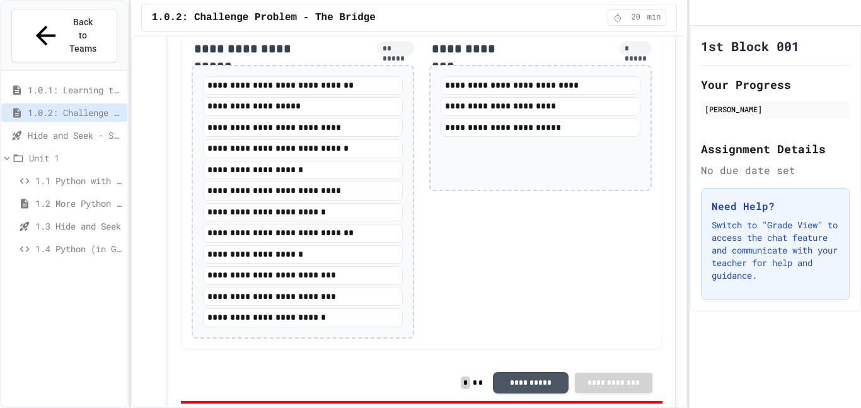
click at [538, 384] on button "**********" at bounding box center [531, 381] width 76 height 21
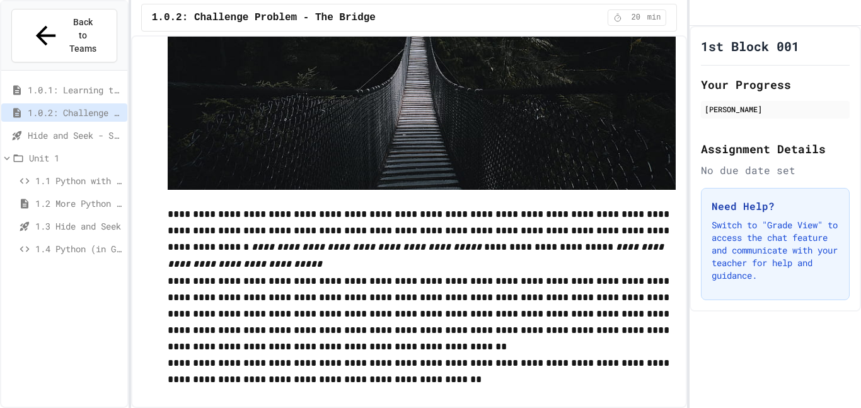
scroll to position [263, 0]
